Goal: Find specific page/section: Find specific page/section

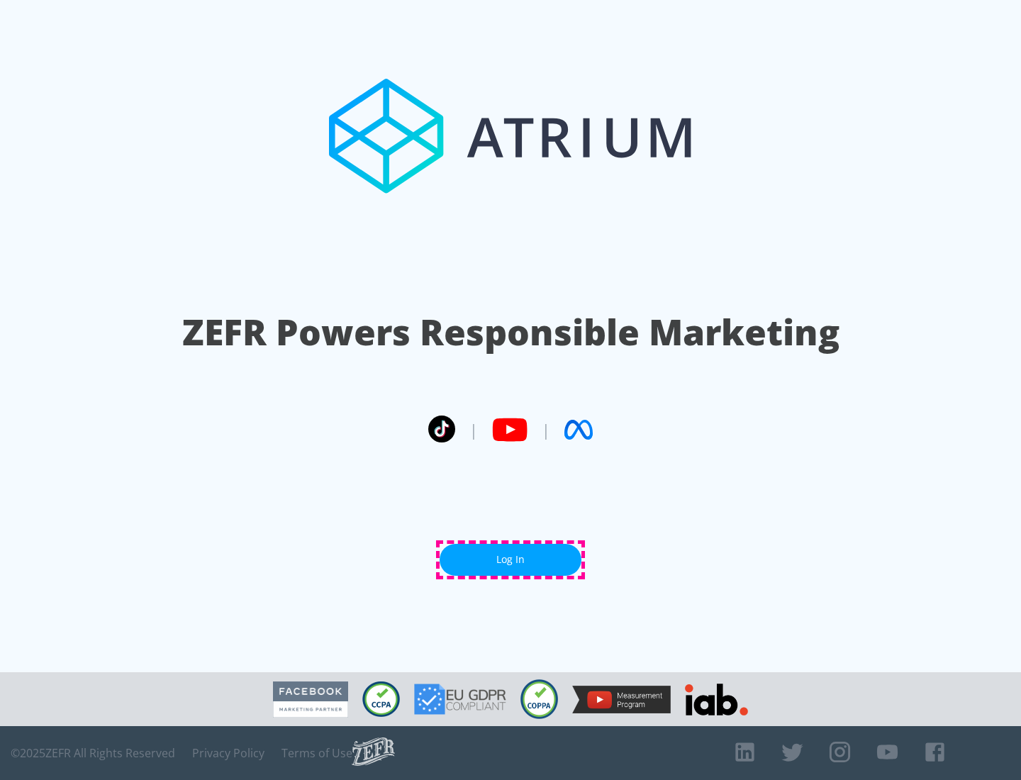
click at [510, 559] on link "Log In" at bounding box center [511, 560] width 142 height 32
